Goal: Information Seeking & Learning: Check status

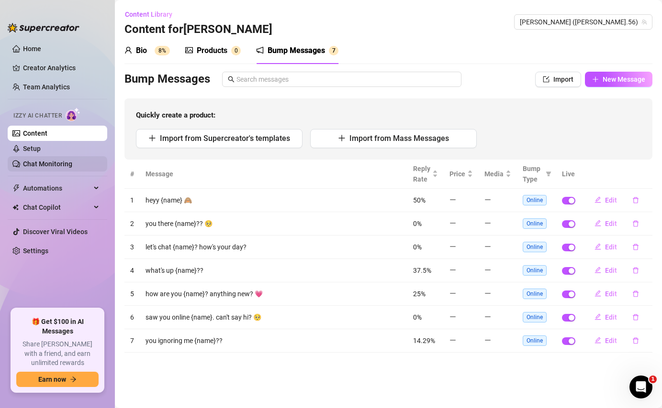
click at [50, 163] on link "Chat Monitoring" at bounding box center [47, 164] width 49 height 8
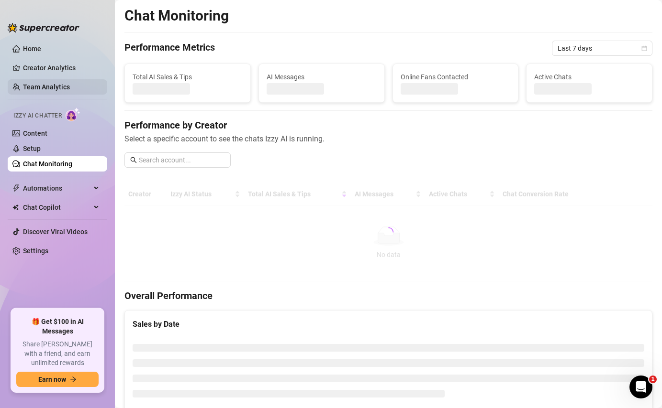
click at [38, 89] on link "Team Analytics" at bounding box center [46, 87] width 47 height 8
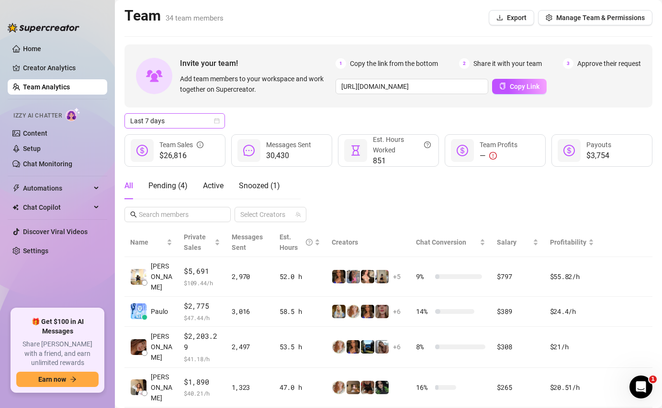
click at [214, 125] on span "Last 7 days" at bounding box center [174, 121] width 89 height 14
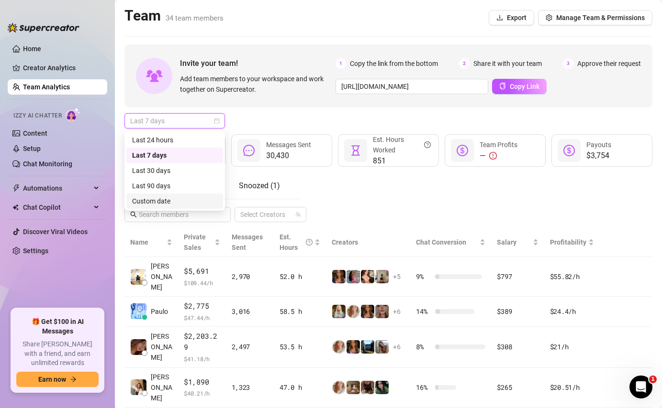
click at [192, 199] on div "Custom date" at bounding box center [174, 201] width 85 height 11
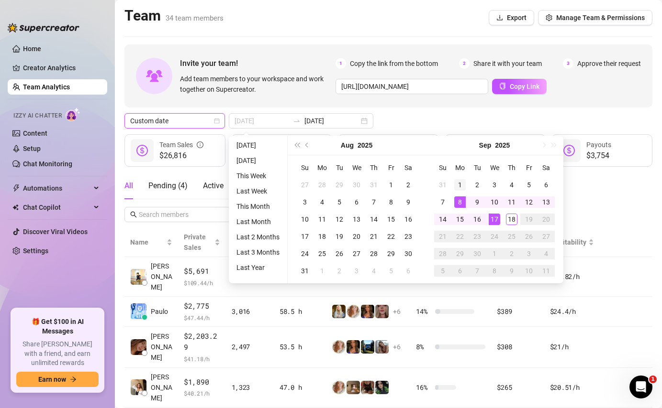
type input "[DATE]"
click at [461, 185] on div "1" at bounding box center [459, 184] width 11 height 11
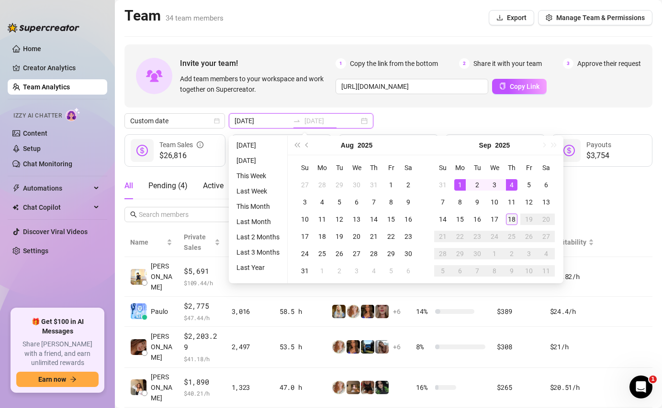
type input "[DATE]"
click at [508, 220] on div "18" at bounding box center [511, 219] width 11 height 11
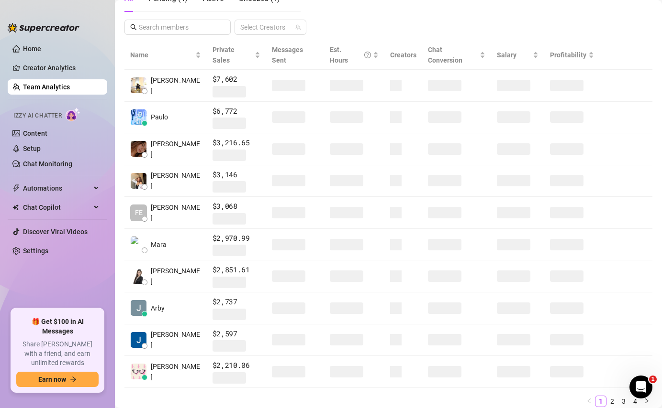
scroll to position [212, 0]
